Goal: Contribute content: Contribute content

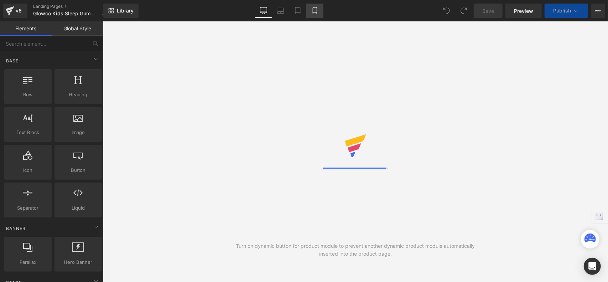
click at [314, 12] on icon at bounding box center [315, 10] width 7 height 7
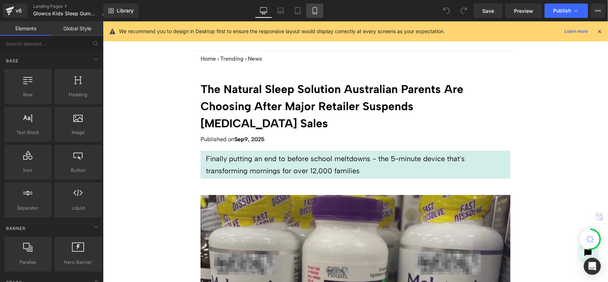
click at [318, 11] on icon at bounding box center [315, 10] width 7 height 7
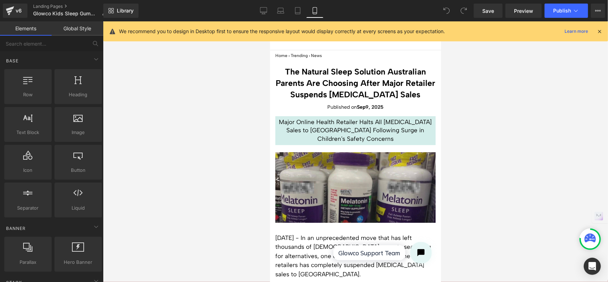
click at [601, 31] on icon at bounding box center [600, 31] width 6 height 6
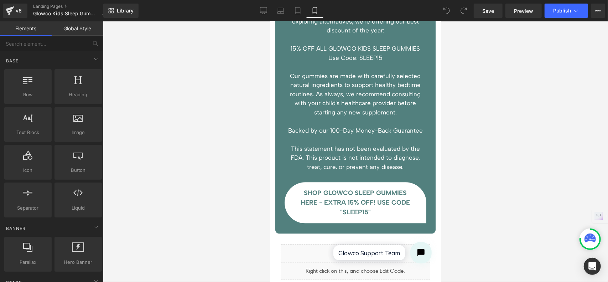
scroll to position [2889, 0]
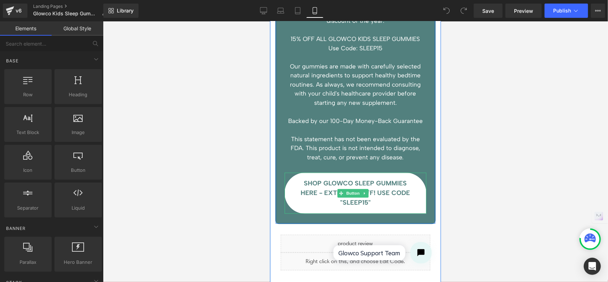
click at [379, 178] on span "SHOP GLOWCO SLEEP GUMMIES HERE - EXTRA 15% OFF! USE CODE "SLEEP15"" at bounding box center [355, 192] width 116 height 29
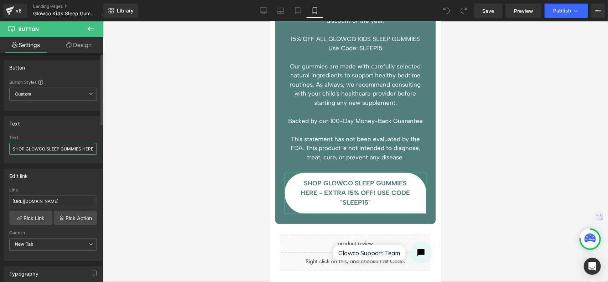
click at [89, 147] on input "SHOP GLOWCO SLEEP GUMMIES HERE - EXTRA 15% OFF! USE CODE "SLEEP15"" at bounding box center [53, 149] width 88 height 12
click at [78, 199] on input "[URL][DOMAIN_NAME]" at bounding box center [53, 201] width 88 height 12
drag, startPoint x: 26, startPoint y: 199, endPoint x: 125, endPoint y: 194, distance: 98.9
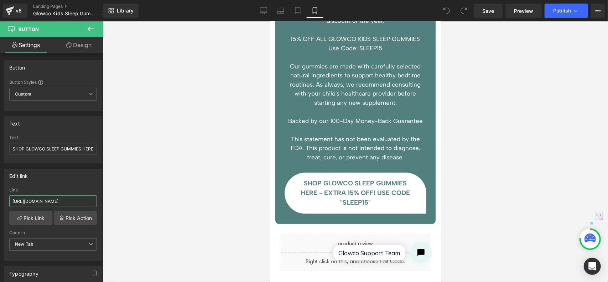
click at [125, 194] on div "You are previewing how the will restyle your page. You can not edit Elements in…" at bounding box center [304, 147] width 608 height 294
paste input "[URL][DOMAIN_NAME]"
type input "[URL][DOMAIN_NAME]"
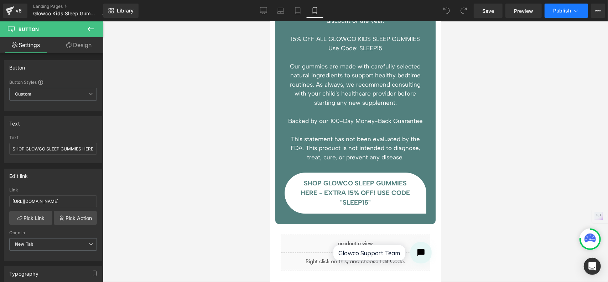
click at [562, 9] on span "Publish" at bounding box center [563, 11] width 18 height 6
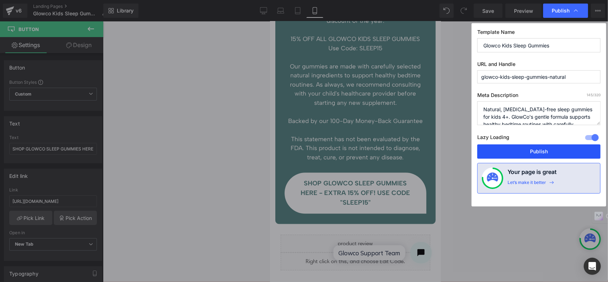
click at [550, 149] on button "Publish" at bounding box center [539, 151] width 123 height 14
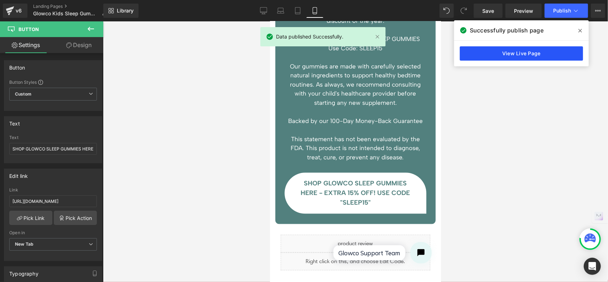
click at [555, 51] on link "View Live Page" at bounding box center [521, 53] width 123 height 14
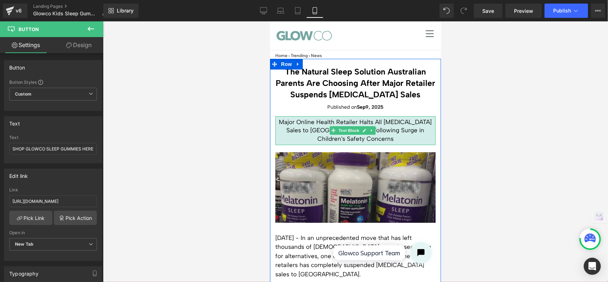
click at [366, 122] on p "Major Online Health Retailer Halts All [MEDICAL_DATA] Sales to [GEOGRAPHIC_DATA…" at bounding box center [355, 130] width 157 height 25
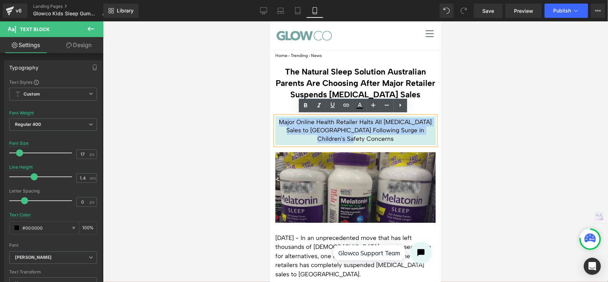
drag, startPoint x: 371, startPoint y: 139, endPoint x: 279, endPoint y: 121, distance: 93.1
click at [279, 121] on p "Major Online Health Retailer Halts All [MEDICAL_DATA] Sales to [GEOGRAPHIC_DATA…" at bounding box center [355, 130] width 157 height 25
copy p "Major Online Health Retailer Halts All [MEDICAL_DATA] Sales to [GEOGRAPHIC_DATA…"
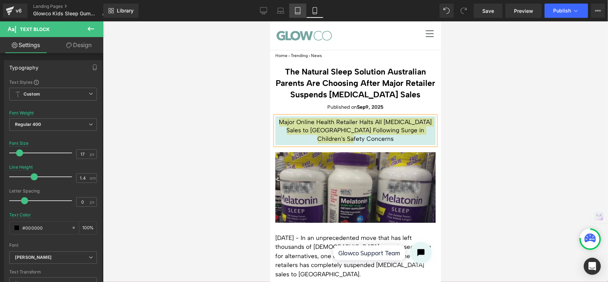
click at [297, 11] on icon at bounding box center [297, 10] width 7 height 7
type input "21"
type input "1.5"
type input "100"
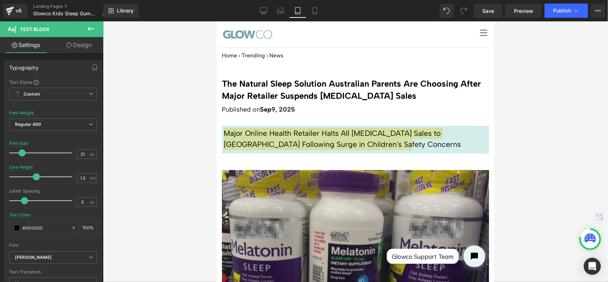
scroll to position [28, 0]
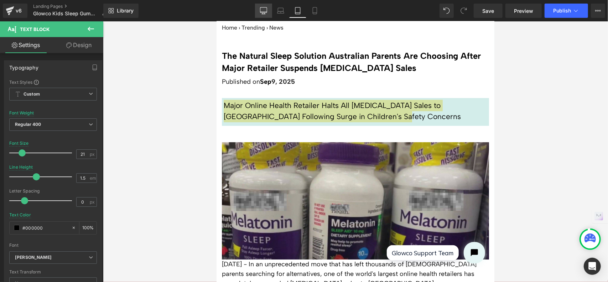
click at [264, 8] on icon at bounding box center [263, 10] width 7 height 7
type input "20"
type input "1.7"
type input "#ffffff"
type input "100"
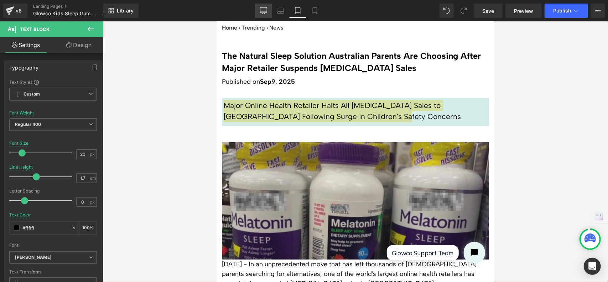
scroll to position [0, 0]
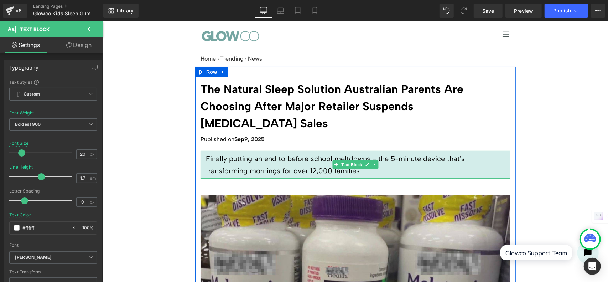
click at [303, 152] on p "Finally putting an end to before school meltdowns - the 5-minute device that's …" at bounding box center [355, 164] width 299 height 24
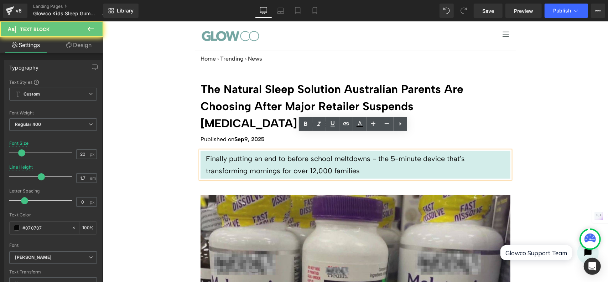
click at [325, 153] on p "Finally putting an end to before school meltdowns - the 5-minute device that's …" at bounding box center [355, 164] width 299 height 24
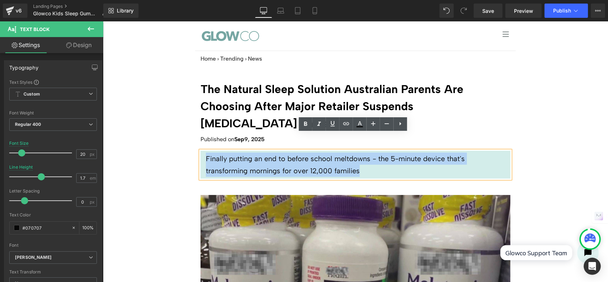
drag, startPoint x: 336, startPoint y: 156, endPoint x: 199, endPoint y: 142, distance: 138.7
click at [200, 150] on div "Finally putting an end to before school meltdowns - the 5-minute device that's …" at bounding box center [355, 164] width 310 height 28
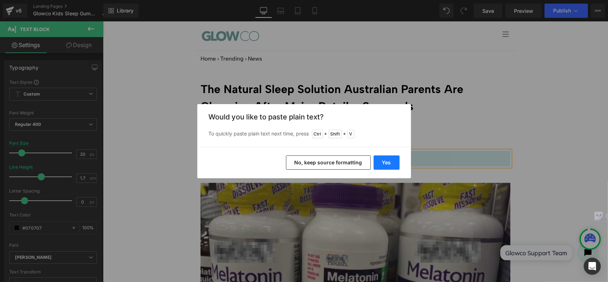
click at [387, 159] on button "Yes" at bounding box center [387, 162] width 26 height 14
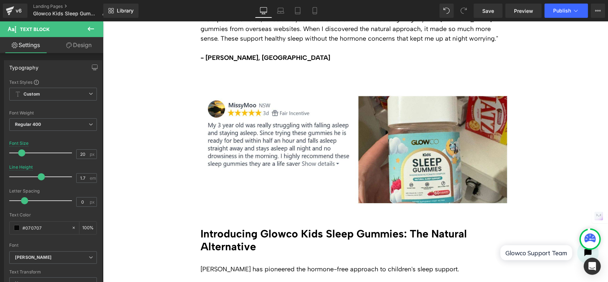
scroll to position [2567, 0]
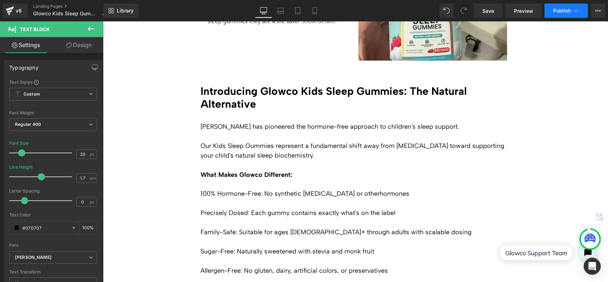
click at [567, 9] on span "Publish" at bounding box center [563, 11] width 18 height 6
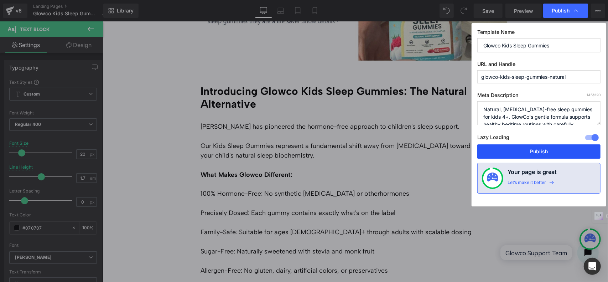
click at [543, 149] on button "Publish" at bounding box center [539, 151] width 123 height 14
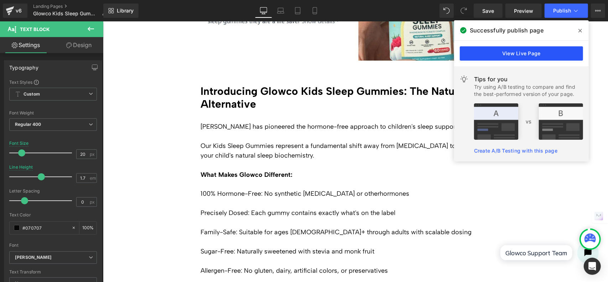
click at [521, 50] on link "View Live Page" at bounding box center [521, 53] width 123 height 14
